Goal: Transaction & Acquisition: Obtain resource

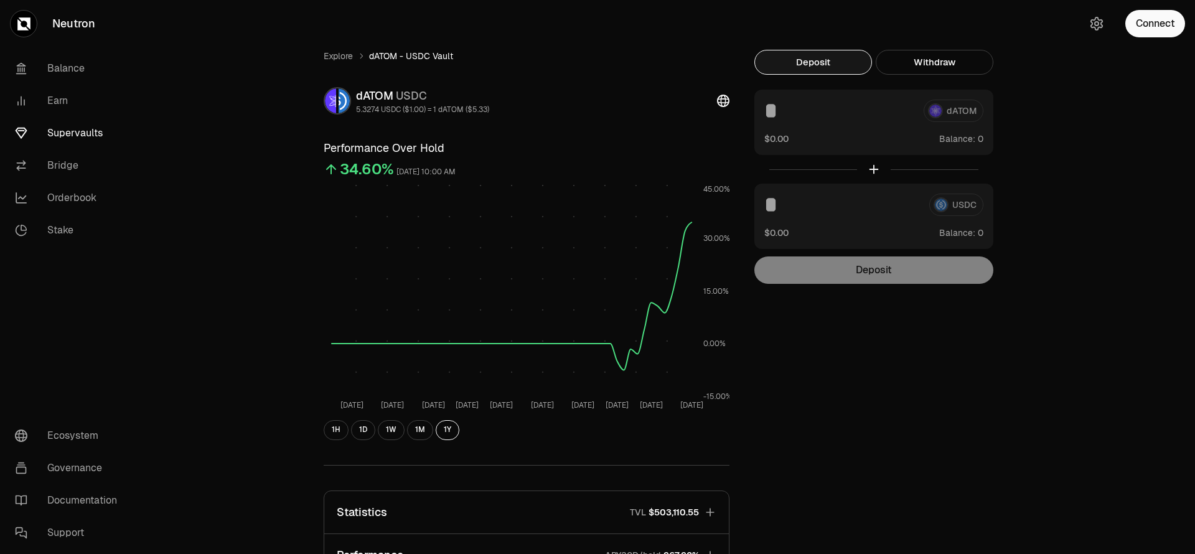
click at [1161, 24] on button "Connect" at bounding box center [1155, 23] width 60 height 27
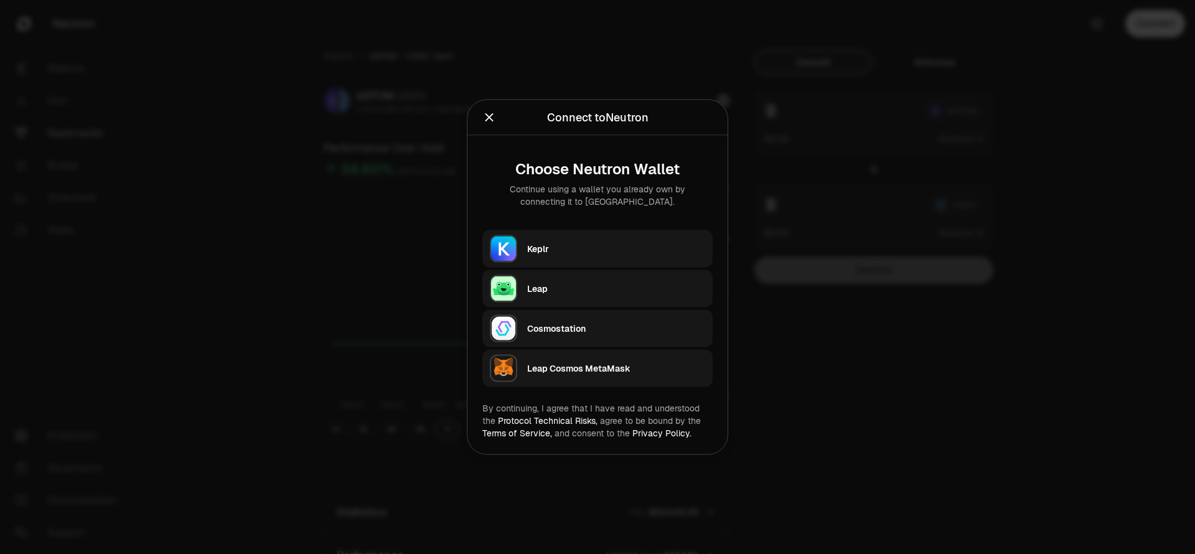
click at [555, 245] on div "Keplr" at bounding box center [616, 249] width 178 height 12
type input "*********"
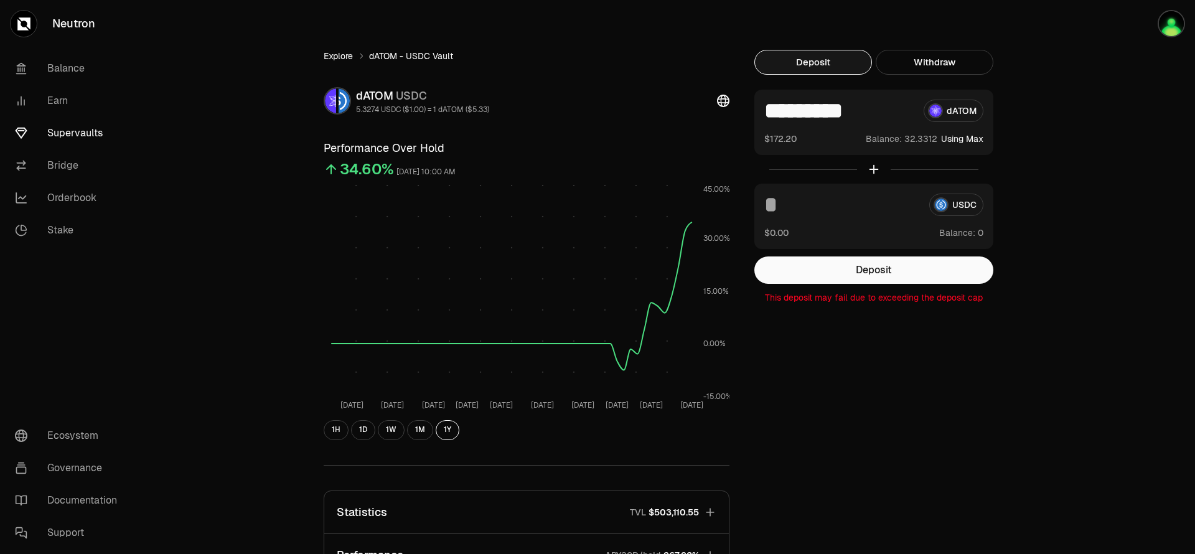
click at [338, 57] on link "Explore" at bounding box center [338, 56] width 29 height 12
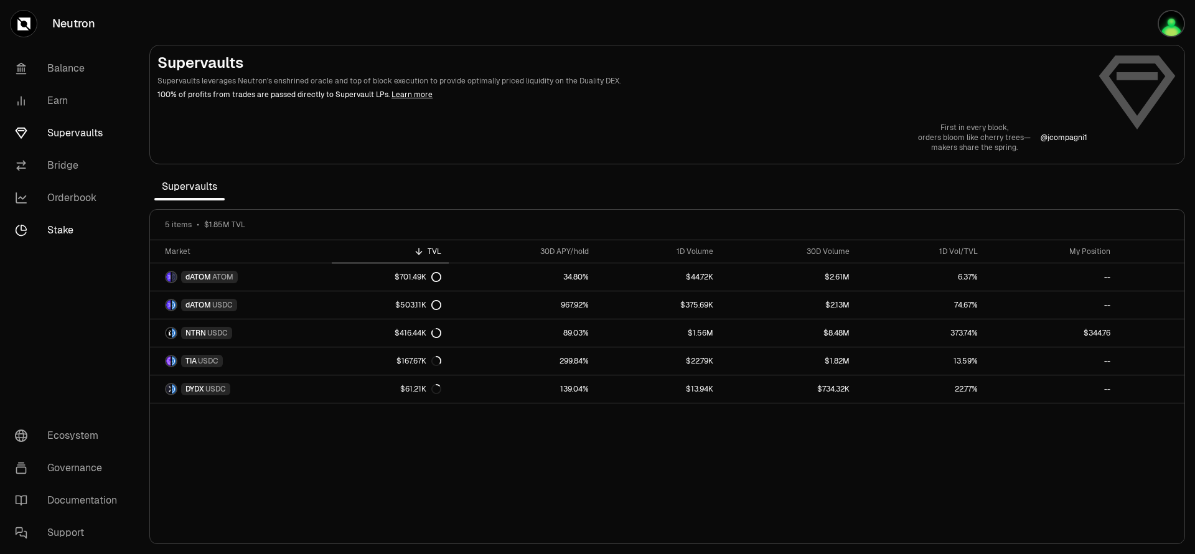
click at [87, 237] on link "Stake" at bounding box center [69, 230] width 129 height 32
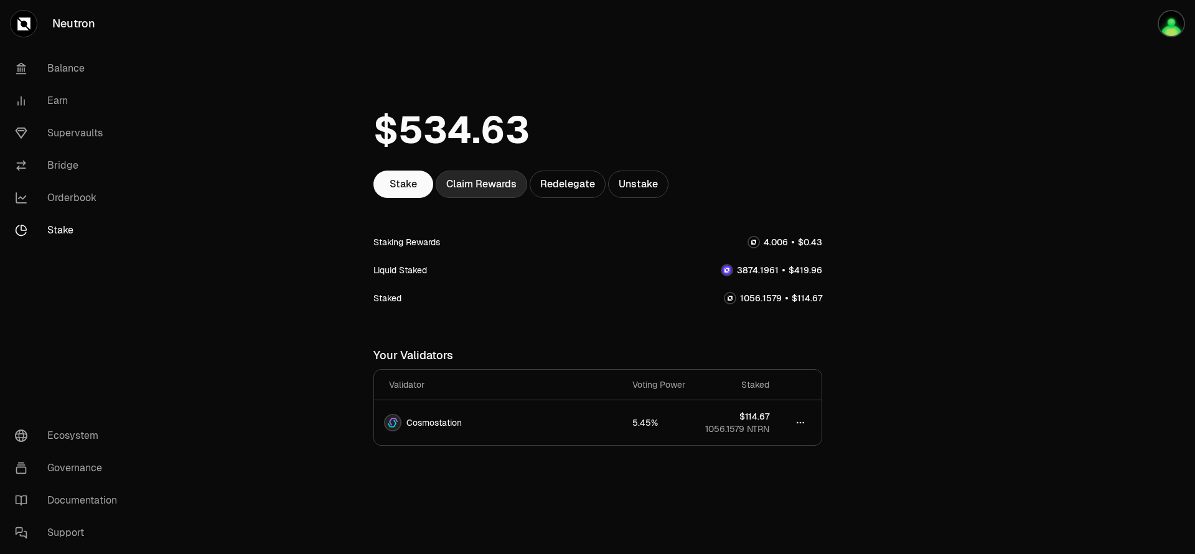
click at [473, 182] on div "Claim Rewards" at bounding box center [481, 184] width 91 height 27
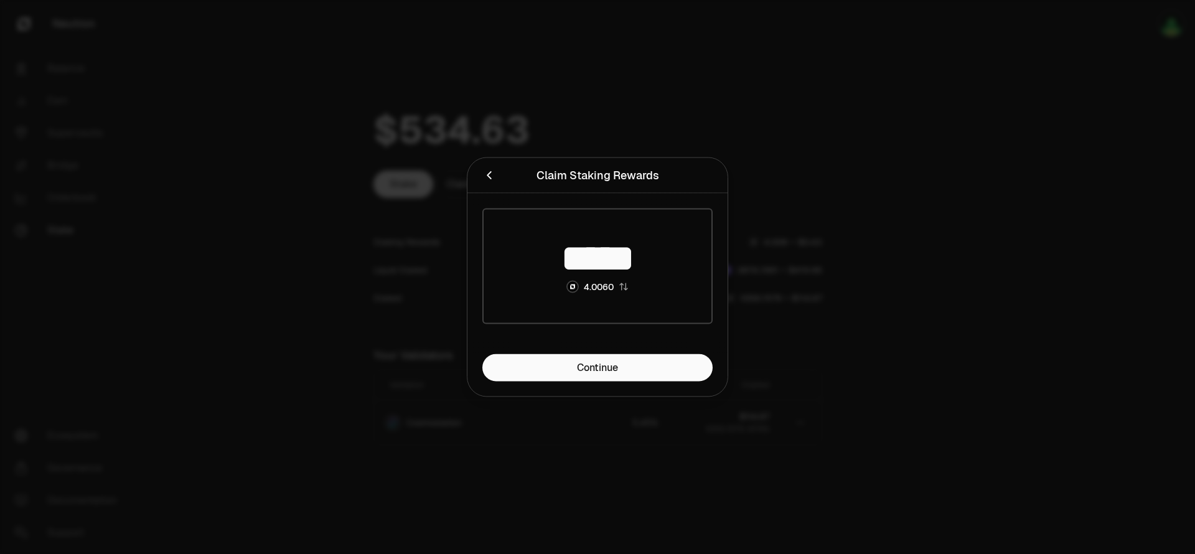
click at [301, 286] on div at bounding box center [597, 277] width 1195 height 554
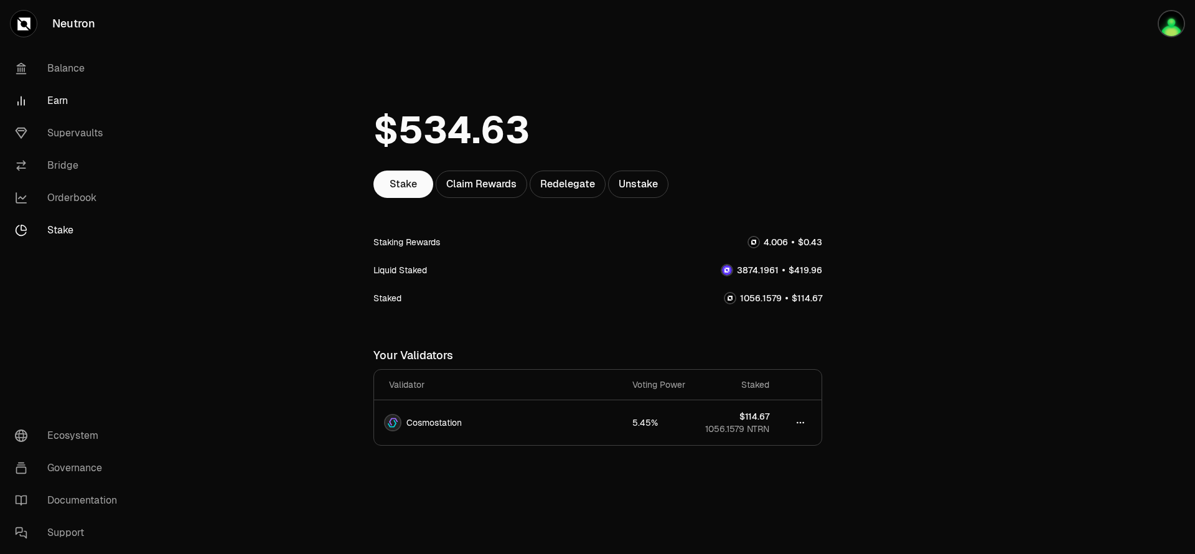
click at [61, 99] on link "Earn" at bounding box center [69, 101] width 129 height 32
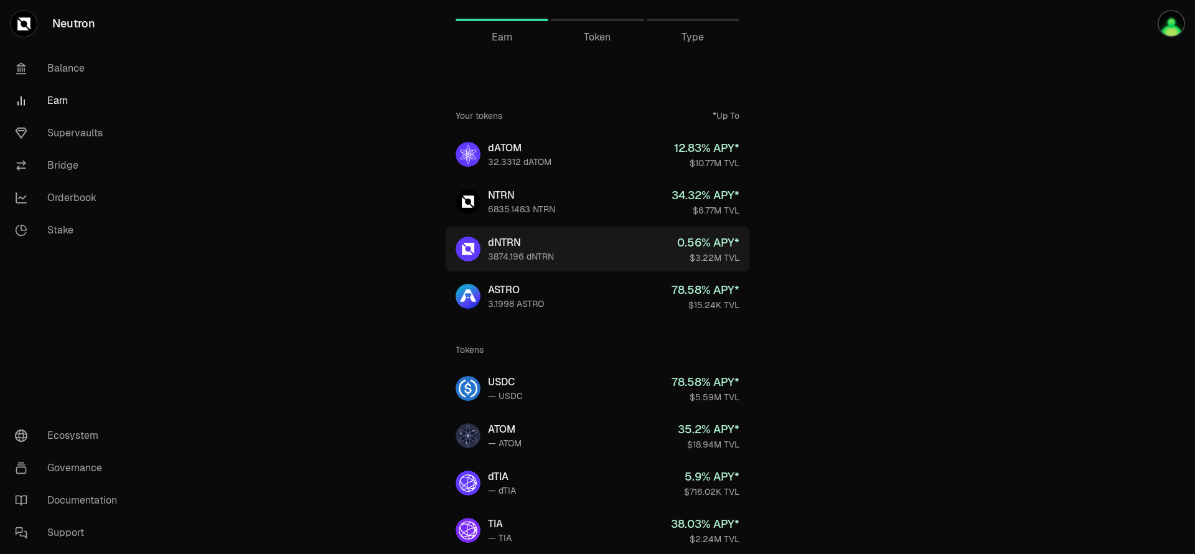
click at [589, 245] on link "dNTRN 3874.196 dNTRN 0.56 % APY* $3.22M TVL" at bounding box center [598, 249] width 304 height 45
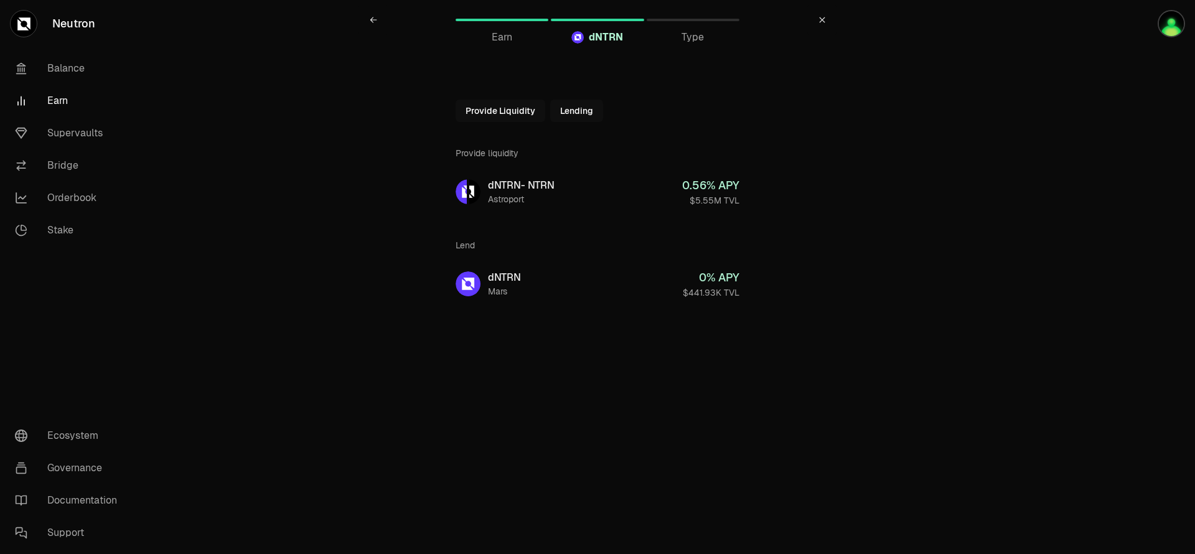
click at [60, 96] on link "Earn" at bounding box center [69, 101] width 129 height 32
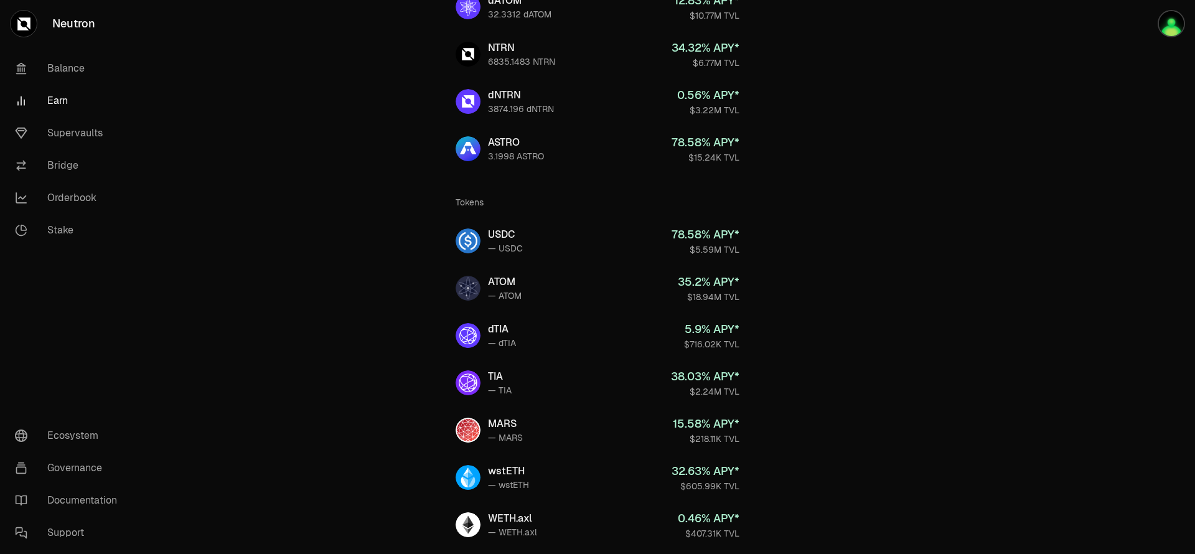
scroll to position [124, 0]
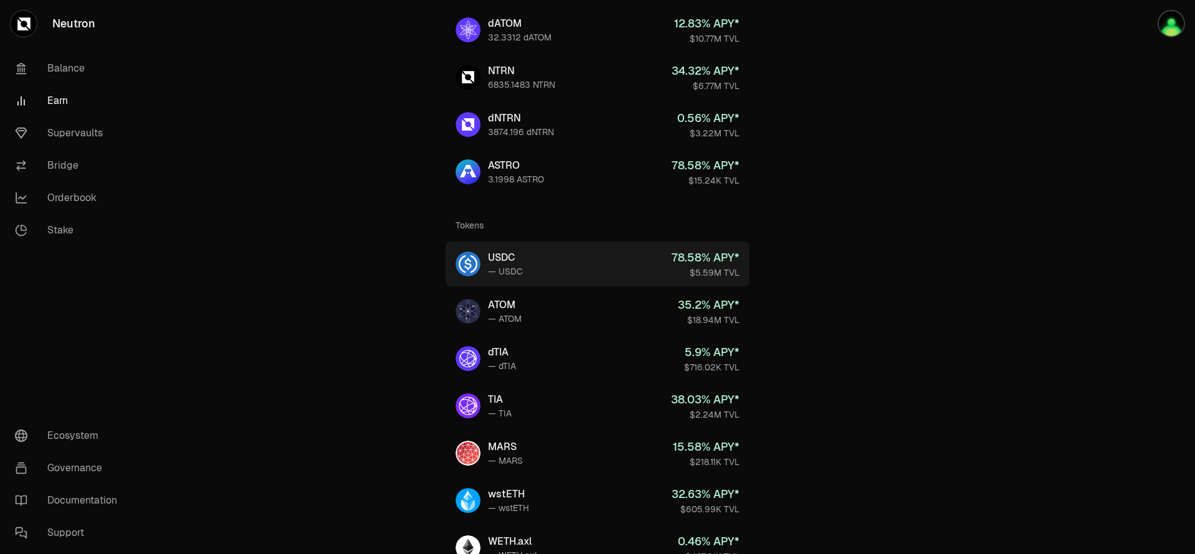
click at [693, 265] on div "78.58 % APY*" at bounding box center [706, 257] width 68 height 17
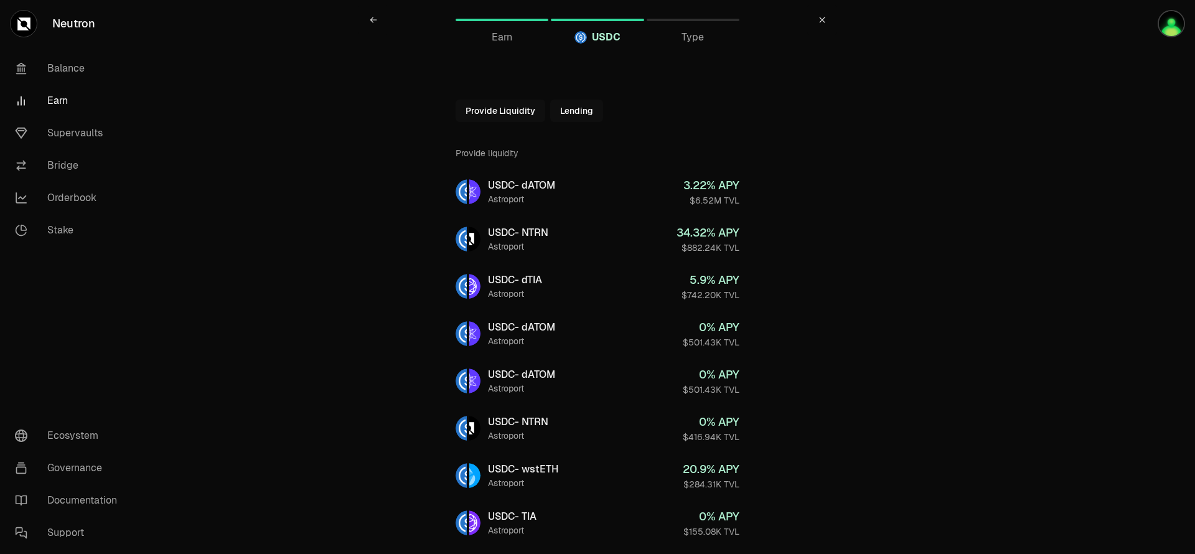
click at [578, 114] on button "Lending" at bounding box center [576, 111] width 53 height 22
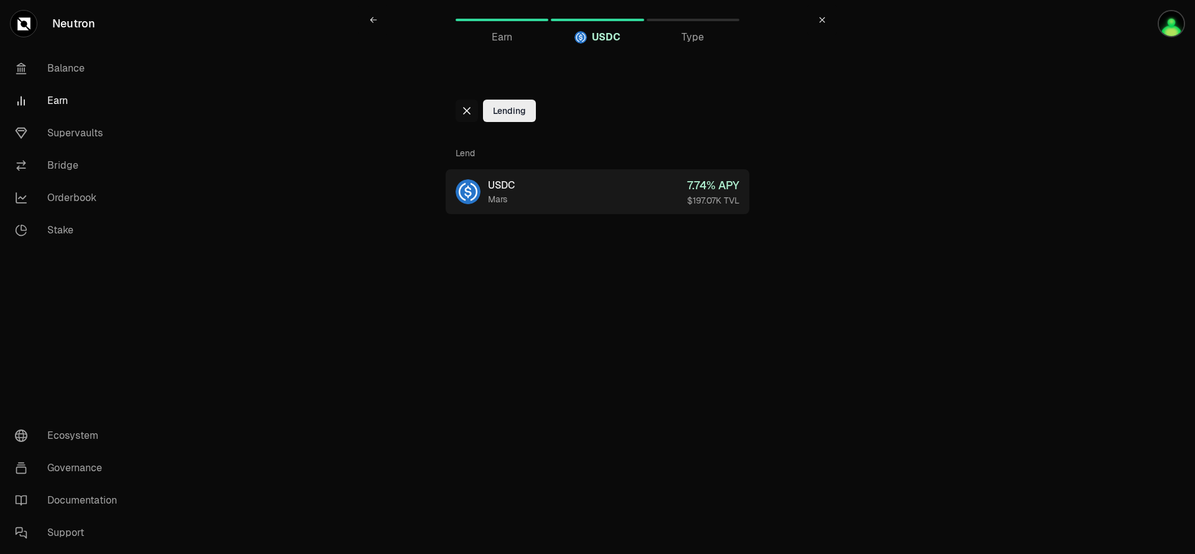
click at [537, 199] on link "USDC Mars 7.74 % APY $197.07K TVL" at bounding box center [598, 191] width 304 height 45
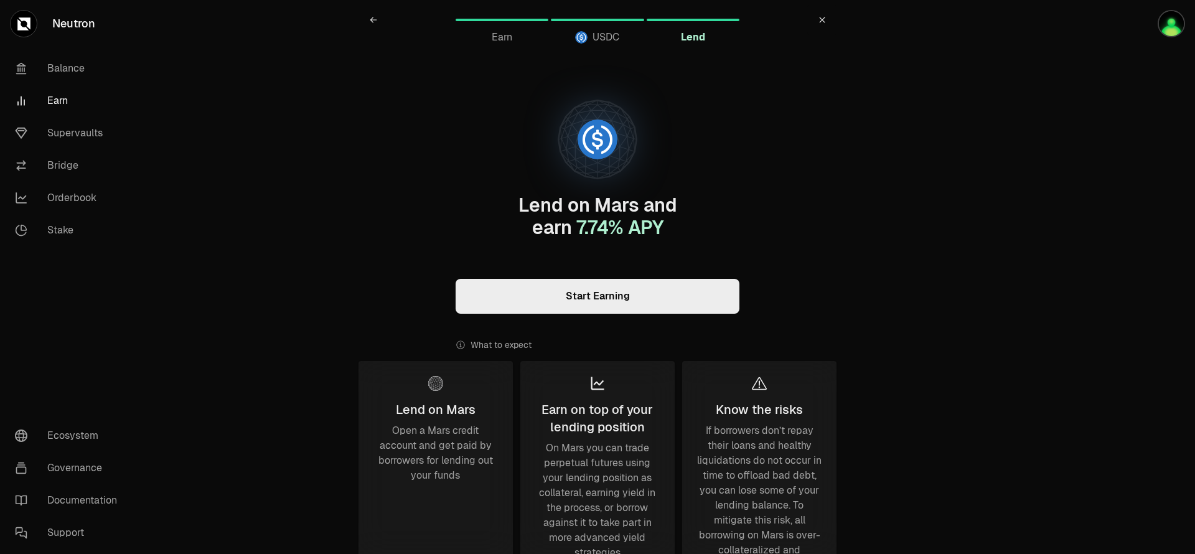
click at [610, 301] on link "Start Earning" at bounding box center [598, 296] width 284 height 35
